Goal: Check status: Check status

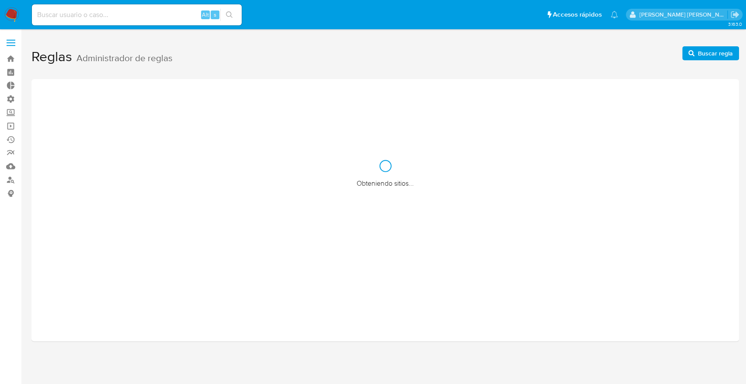
click at [103, 16] on input at bounding box center [137, 14] width 210 height 11
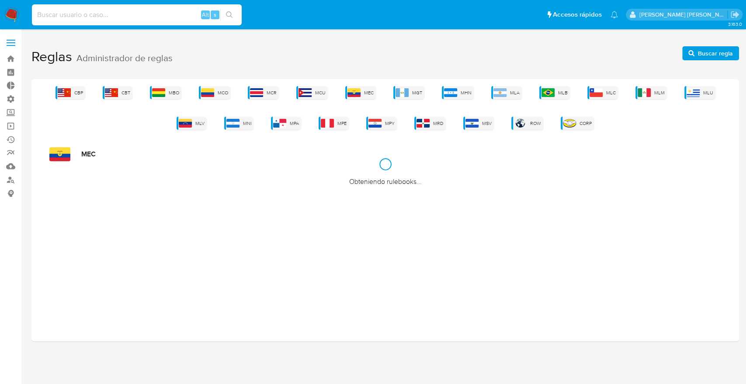
paste input "2150951948"
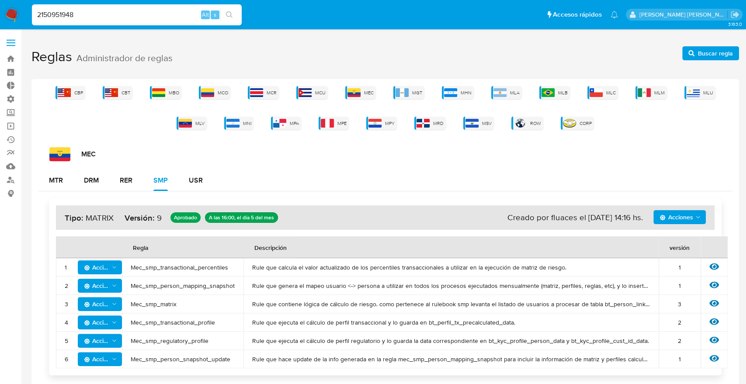
type input "2150951948"
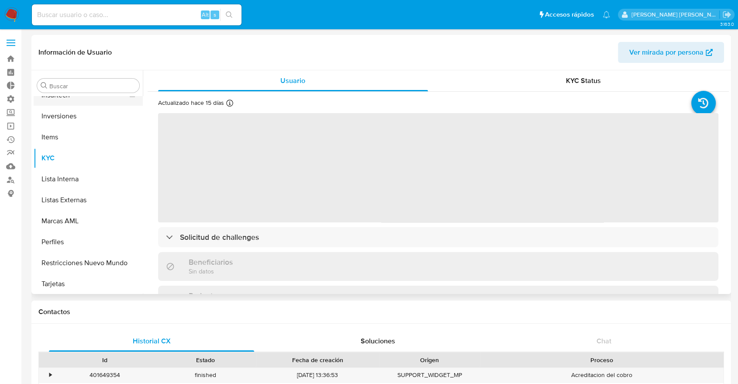
scroll to position [474, 0]
select select "10"
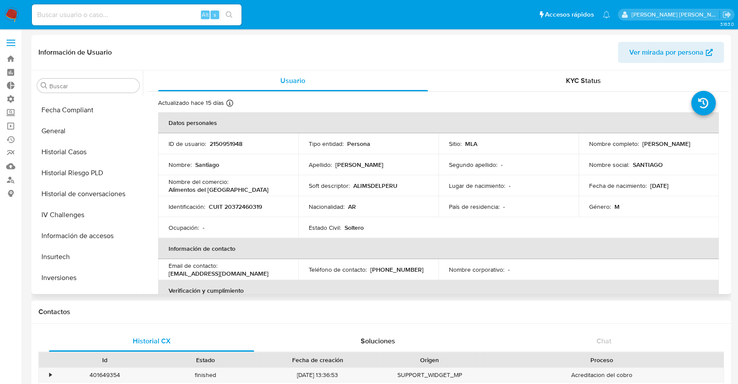
scroll to position [311, 0]
click at [62, 154] on button "Historial Casos" at bounding box center [85, 152] width 102 height 21
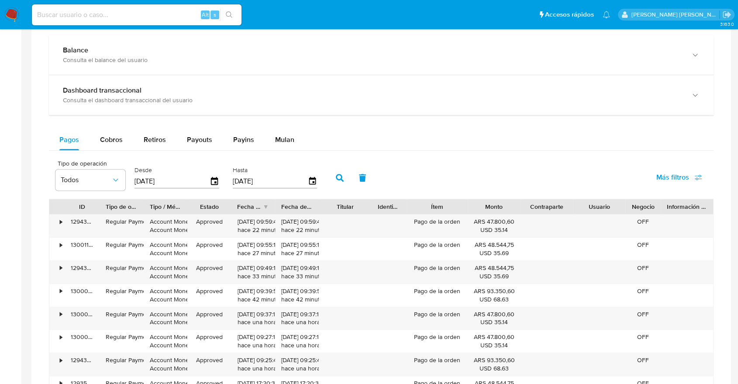
scroll to position [429, 0]
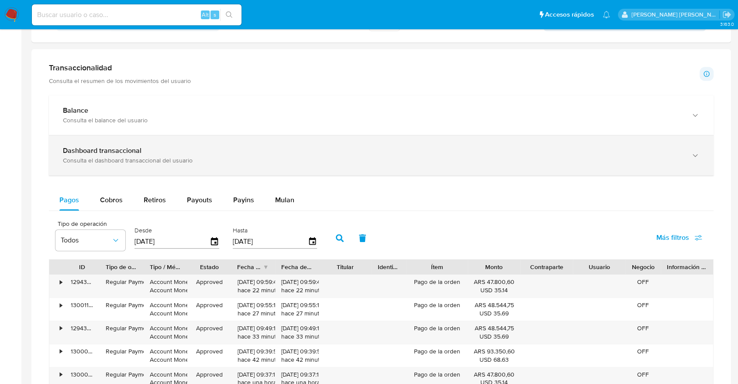
click at [217, 166] on div "Dashboard transaccional Consulta el dashboard transaccional del usuario" at bounding box center [381, 155] width 665 height 40
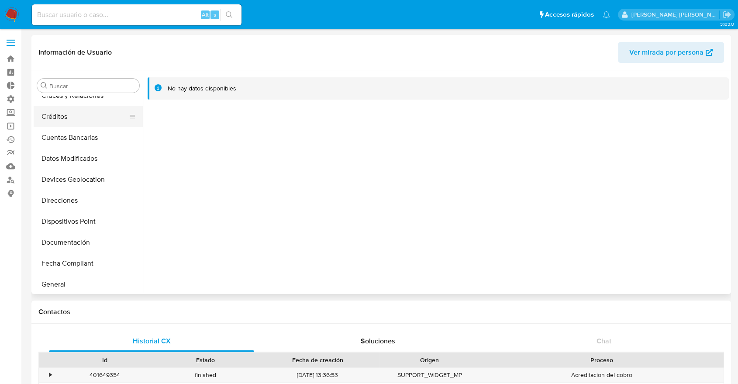
scroll to position [150, 0]
